Goal: Task Accomplishment & Management: Complete application form

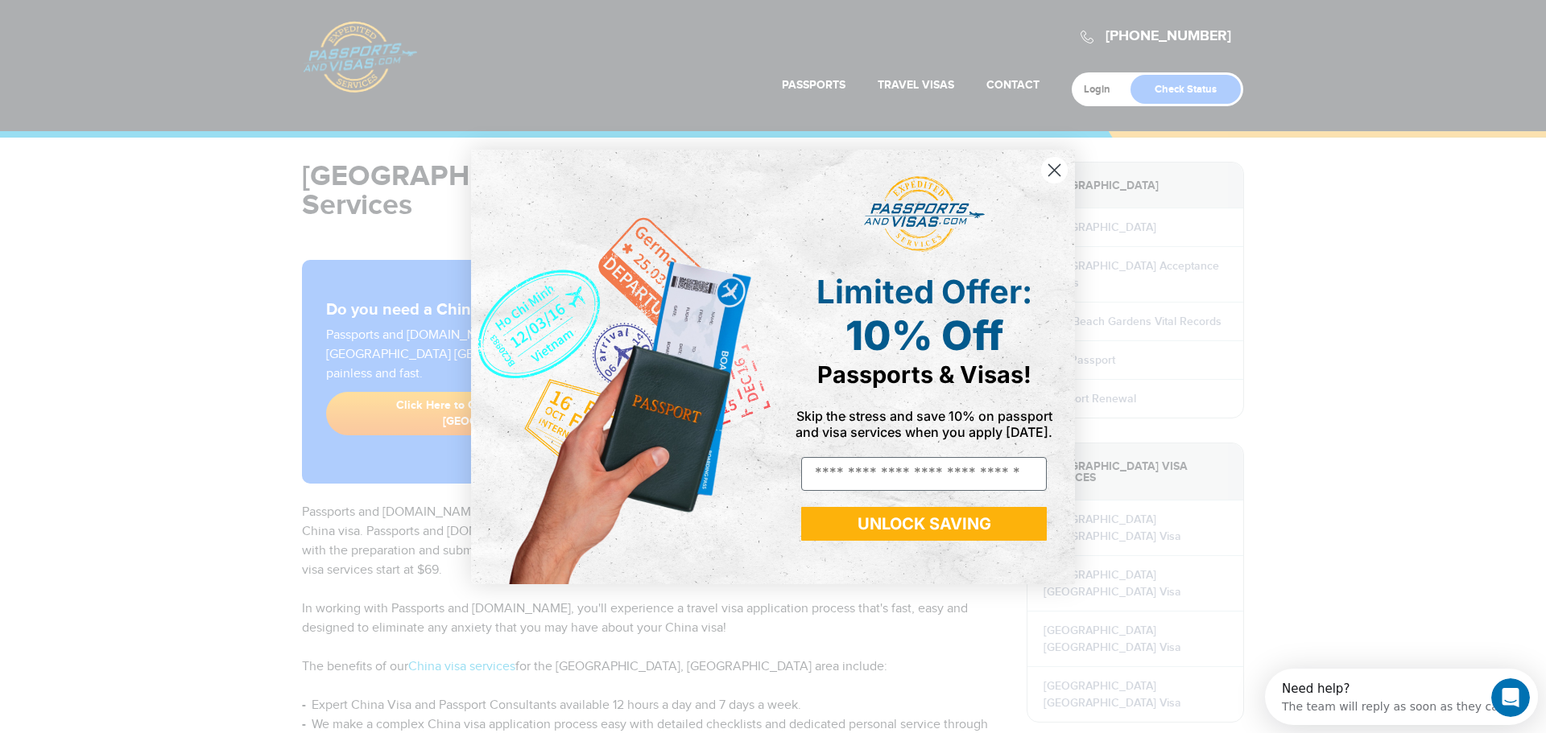
click at [1055, 161] on circle "Close dialog" at bounding box center [1054, 169] width 27 height 27
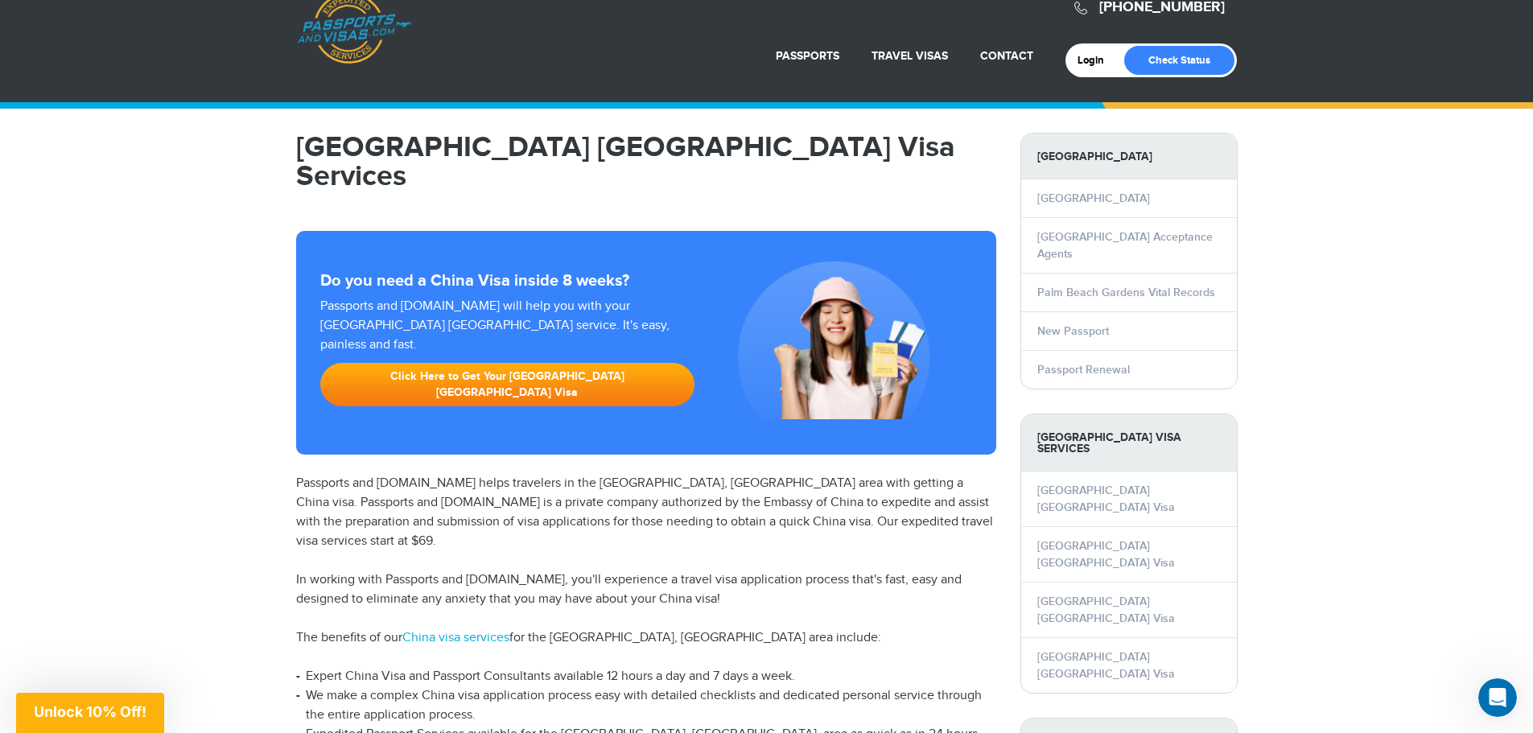
scroll to position [32, 0]
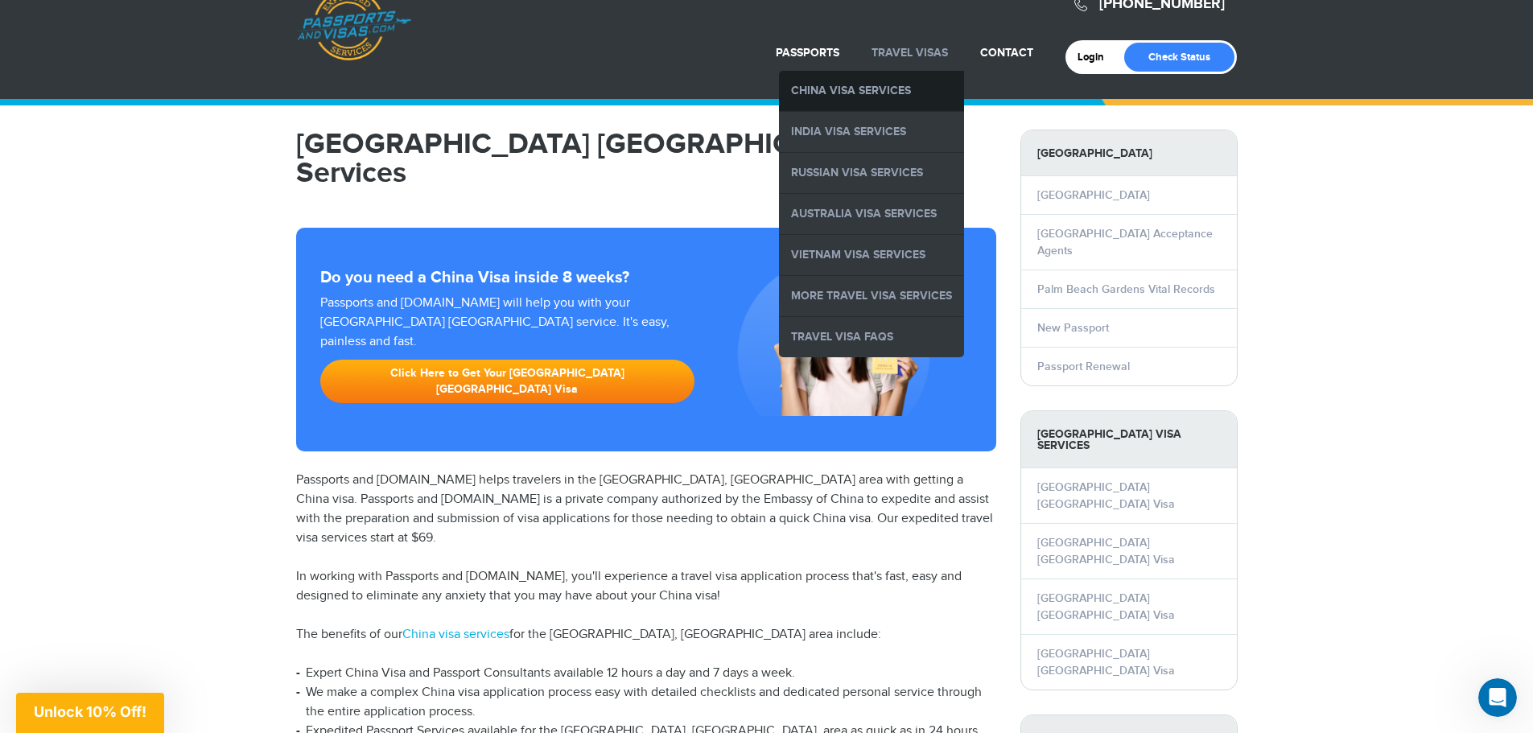
click at [895, 85] on link "China Visa Services" at bounding box center [871, 91] width 185 height 40
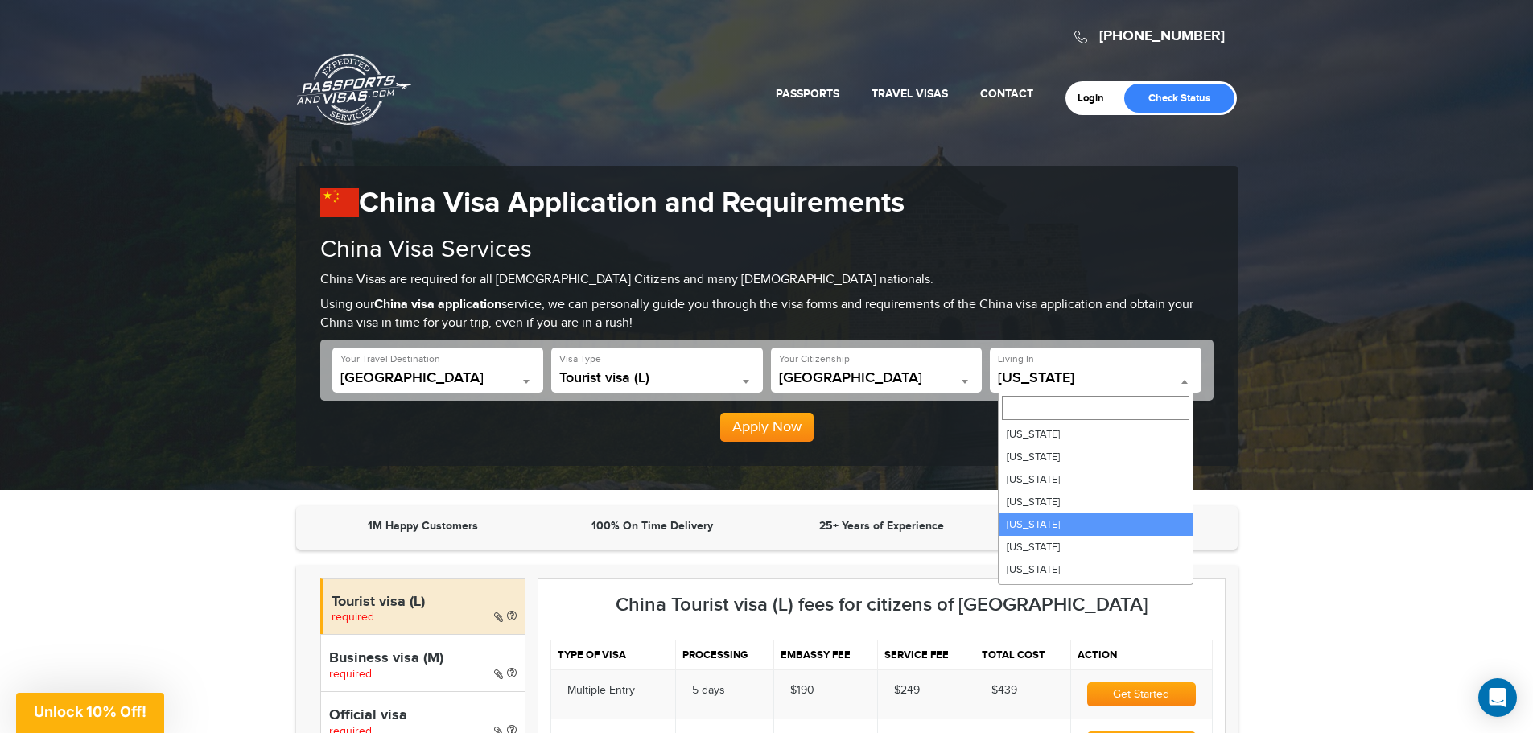
click at [1166, 381] on span "California" at bounding box center [1096, 378] width 196 height 16
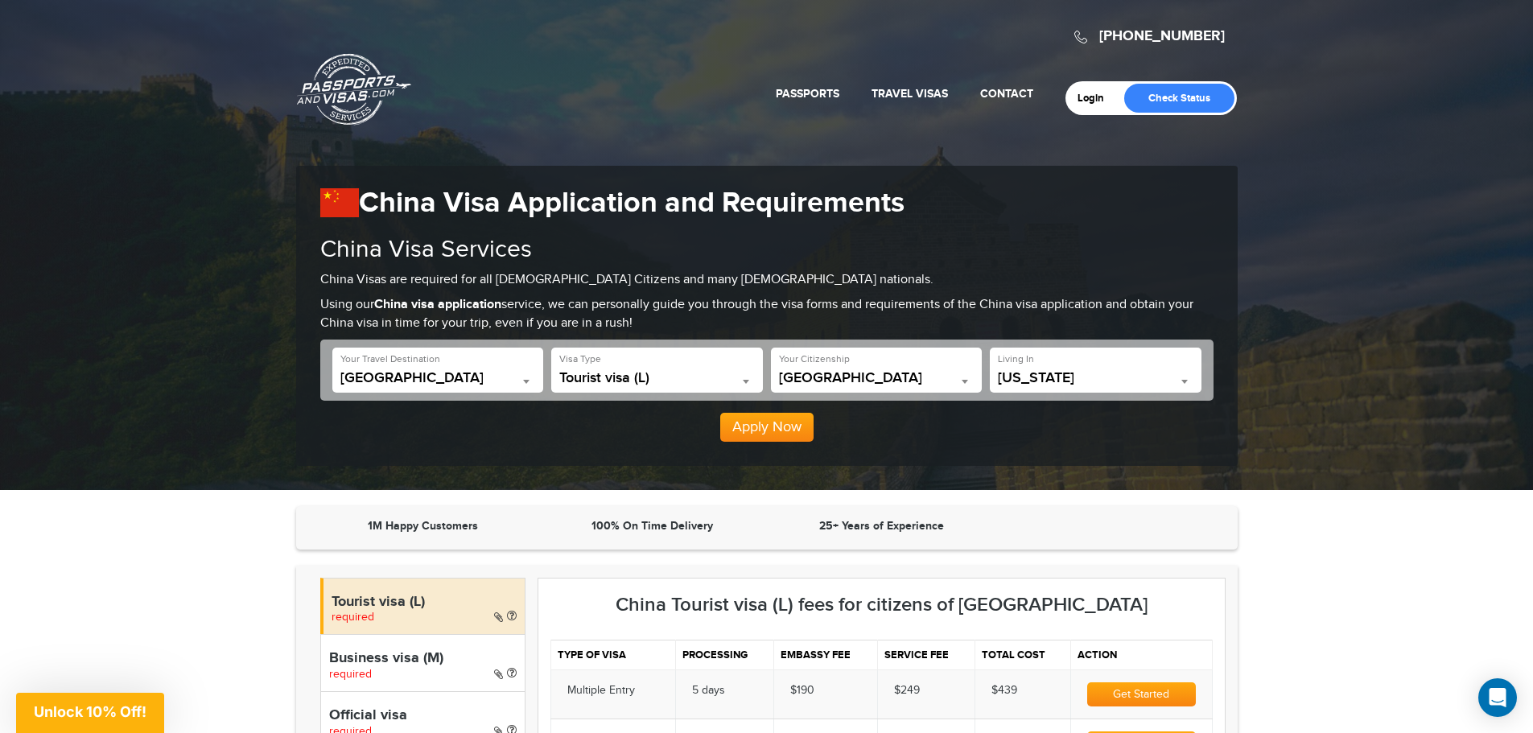
drag, startPoint x: 1166, startPoint y: 381, endPoint x: 1070, endPoint y: 380, distance: 96.6
click at [1070, 380] on span "California" at bounding box center [1096, 378] width 196 height 16
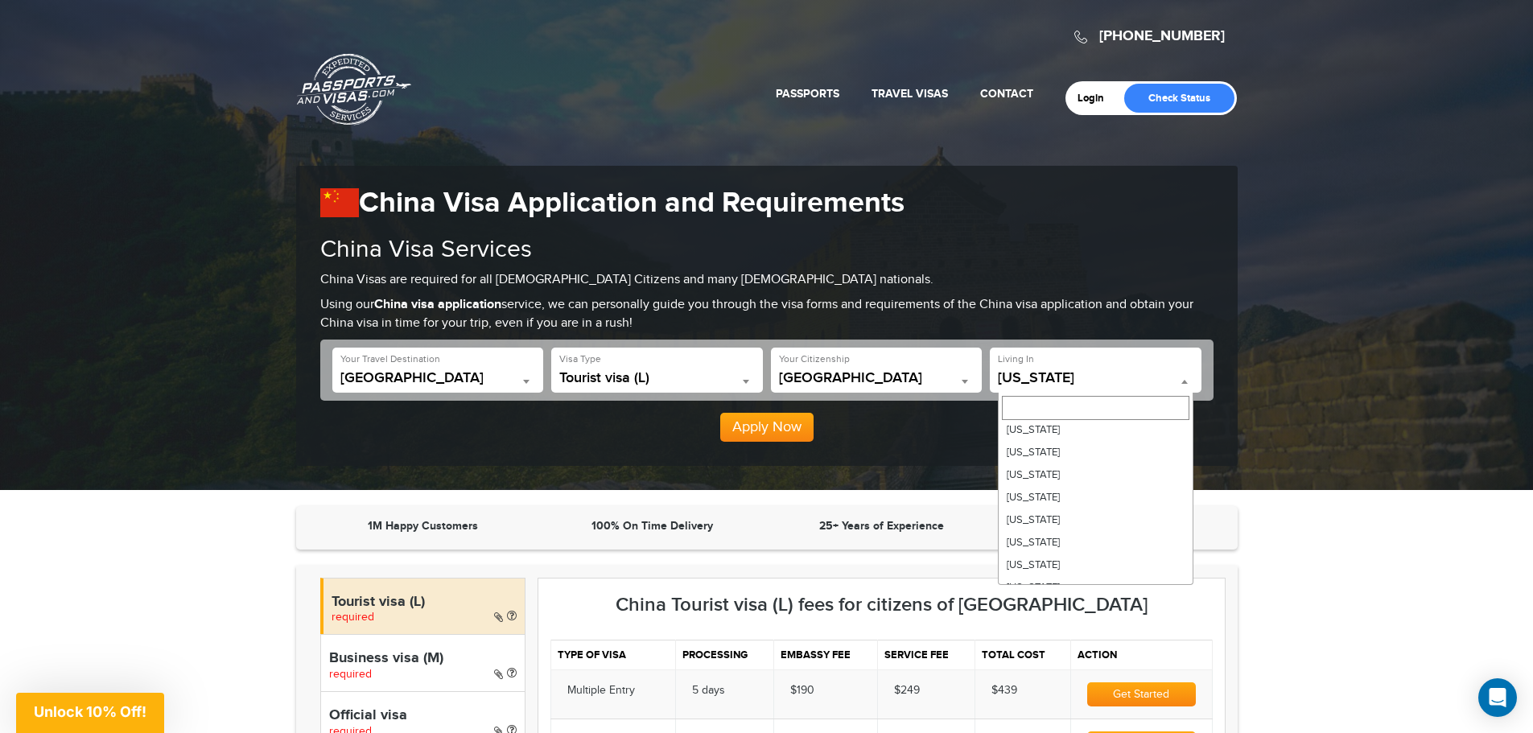
scroll to position [155, 0]
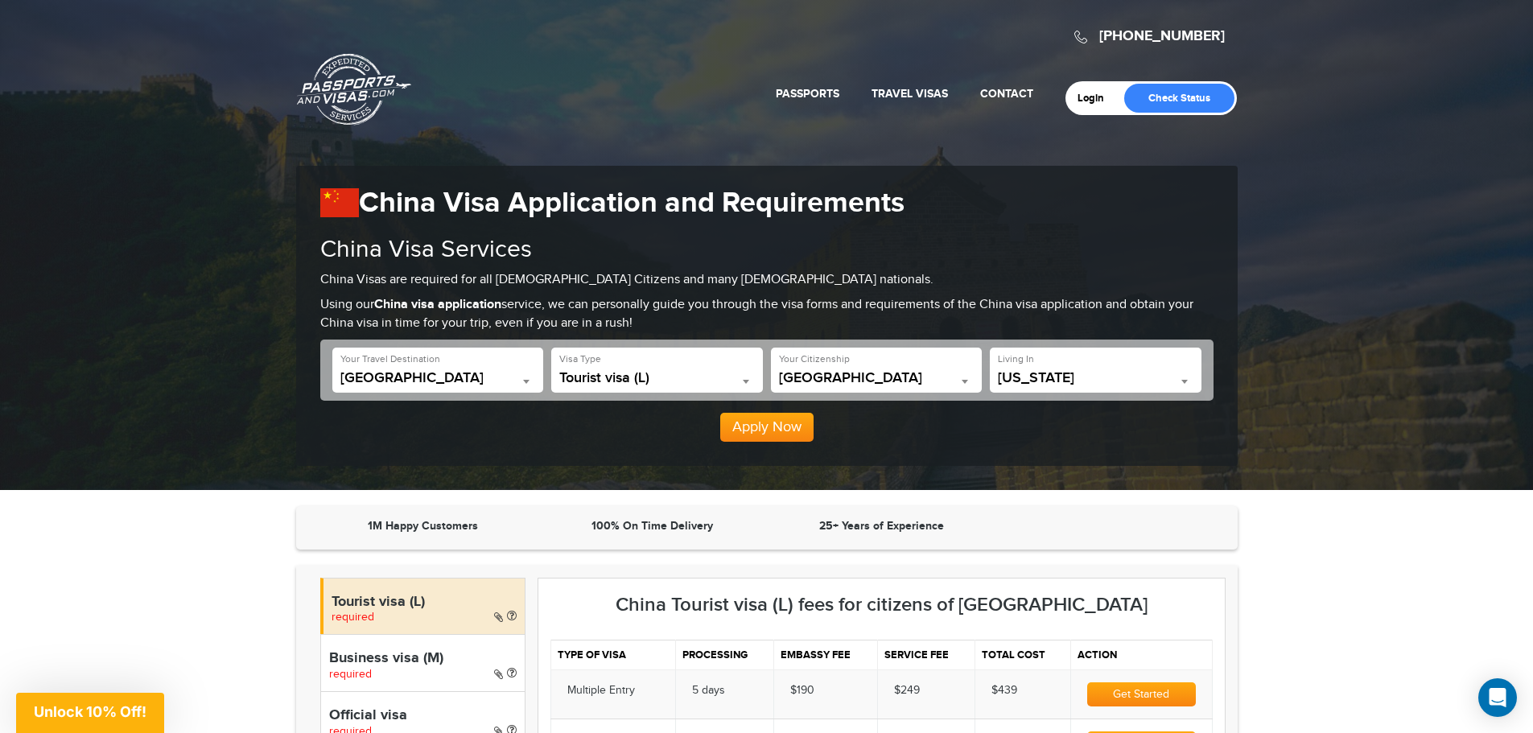
select select "**"
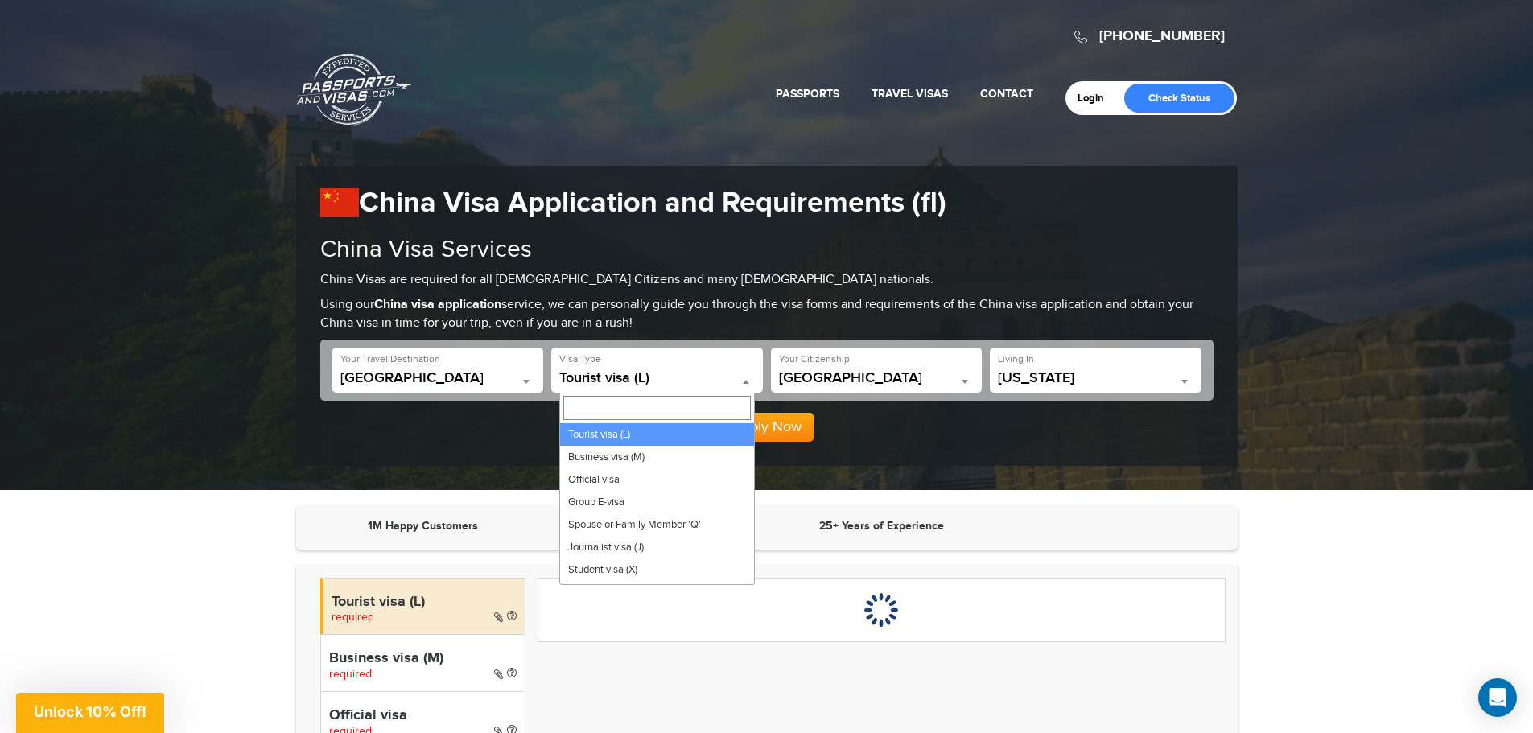
click at [729, 380] on span "Tourist visa (L)" at bounding box center [657, 378] width 196 height 16
